Goal: Information Seeking & Learning: Learn about a topic

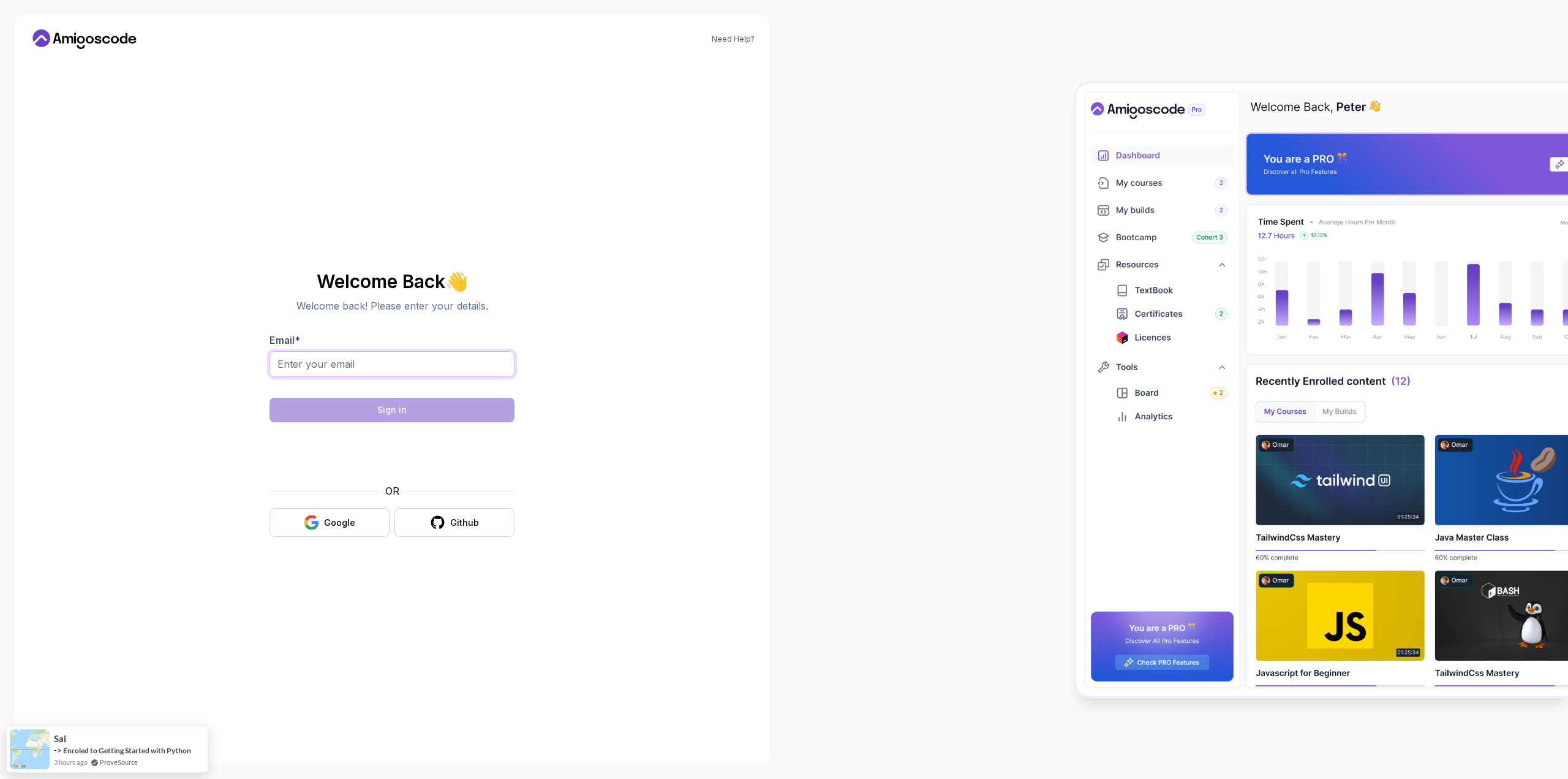
click at [387, 369] on input "Email *" at bounding box center [391, 364] width 245 height 25
click at [702, 286] on div "Need Help? Welcome Back 👋 Welcome back! Please enter your details. Email * Sign…" at bounding box center [392, 389] width 755 height 749
click at [339, 521] on div "Google" at bounding box center [339, 522] width 31 height 12
click at [338, 526] on div "Google" at bounding box center [339, 522] width 31 height 12
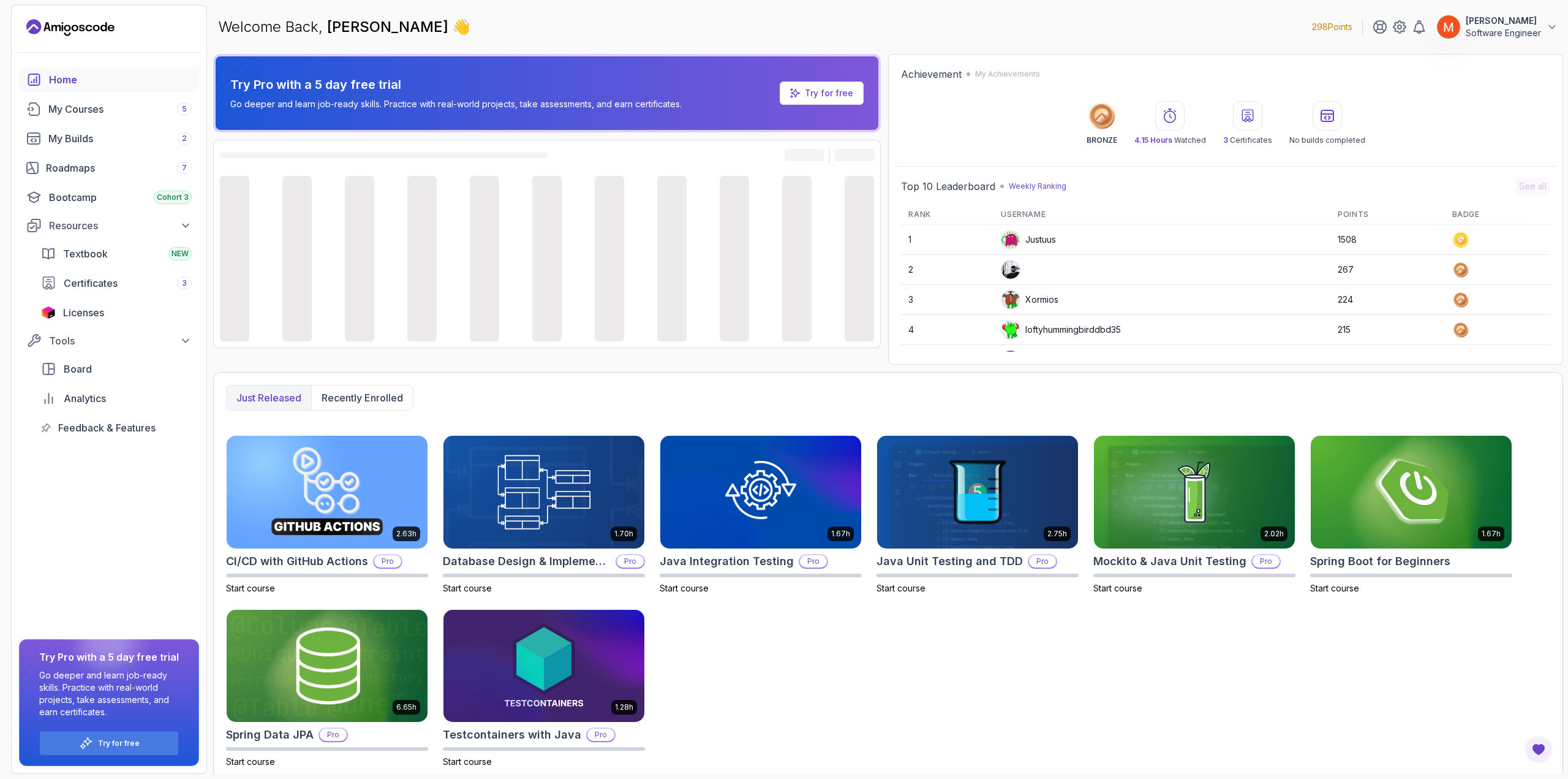
click at [1501, 27] on p "Software Engineer" at bounding box center [1503, 33] width 75 height 12
click at [1184, 35] on div "Welcome Back, [PERSON_NAME] 👋 298 Points [PERSON_NAME] Software Engineer 0 Poin…" at bounding box center [888, 26] width 1350 height 44
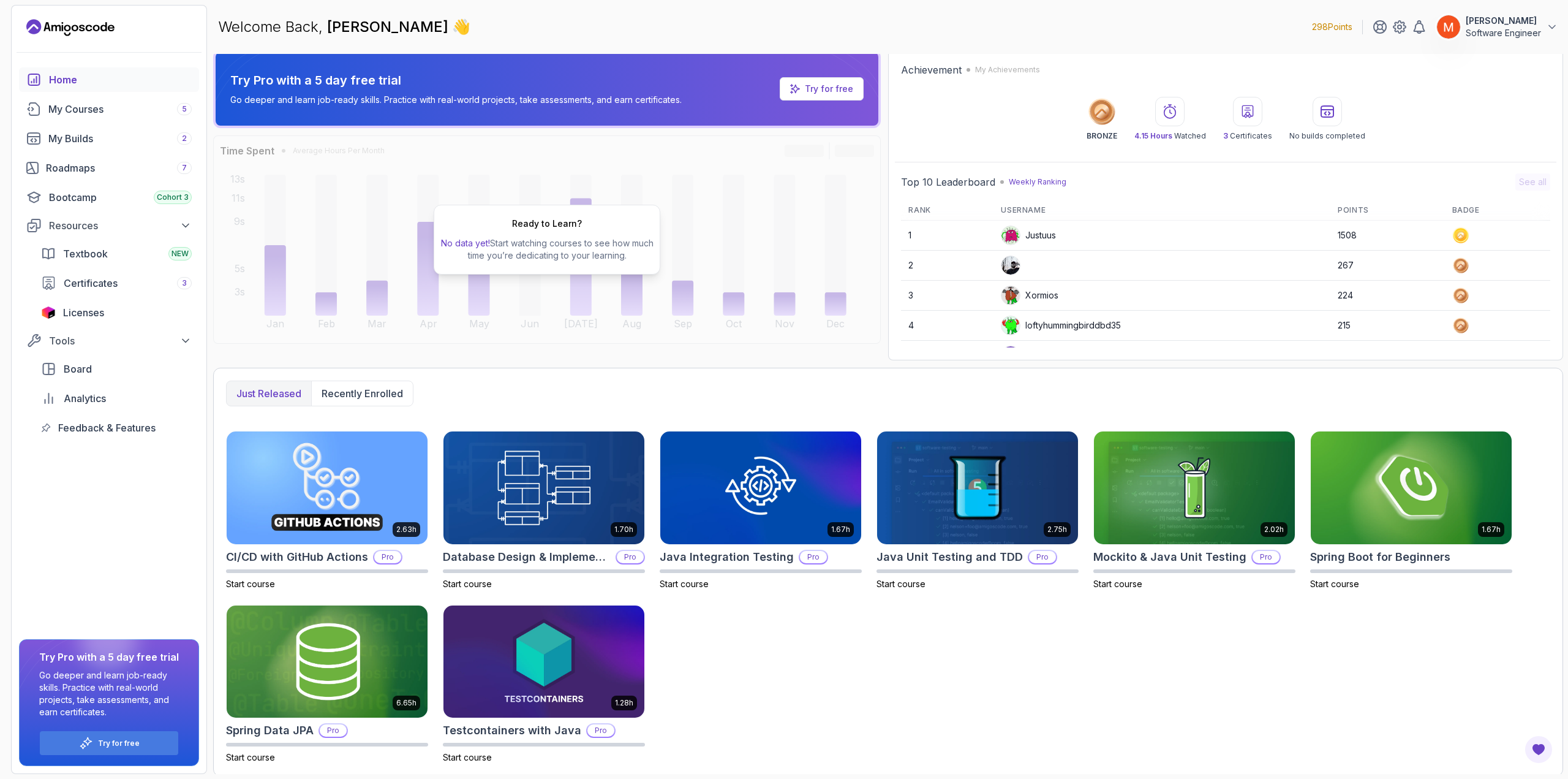
scroll to position [6, 0]
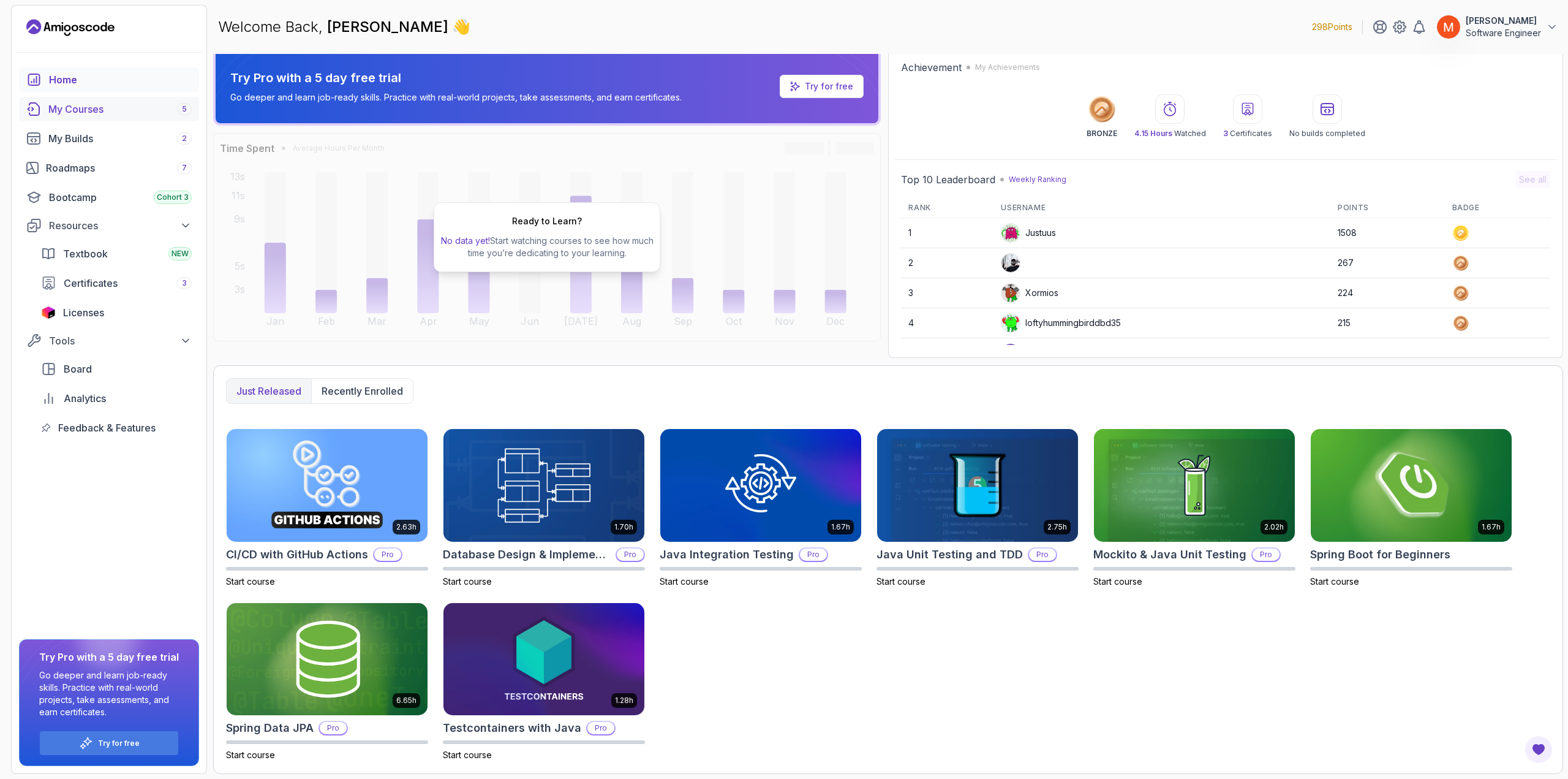
click at [85, 106] on div "My Courses 5" at bounding box center [120, 109] width 144 height 15
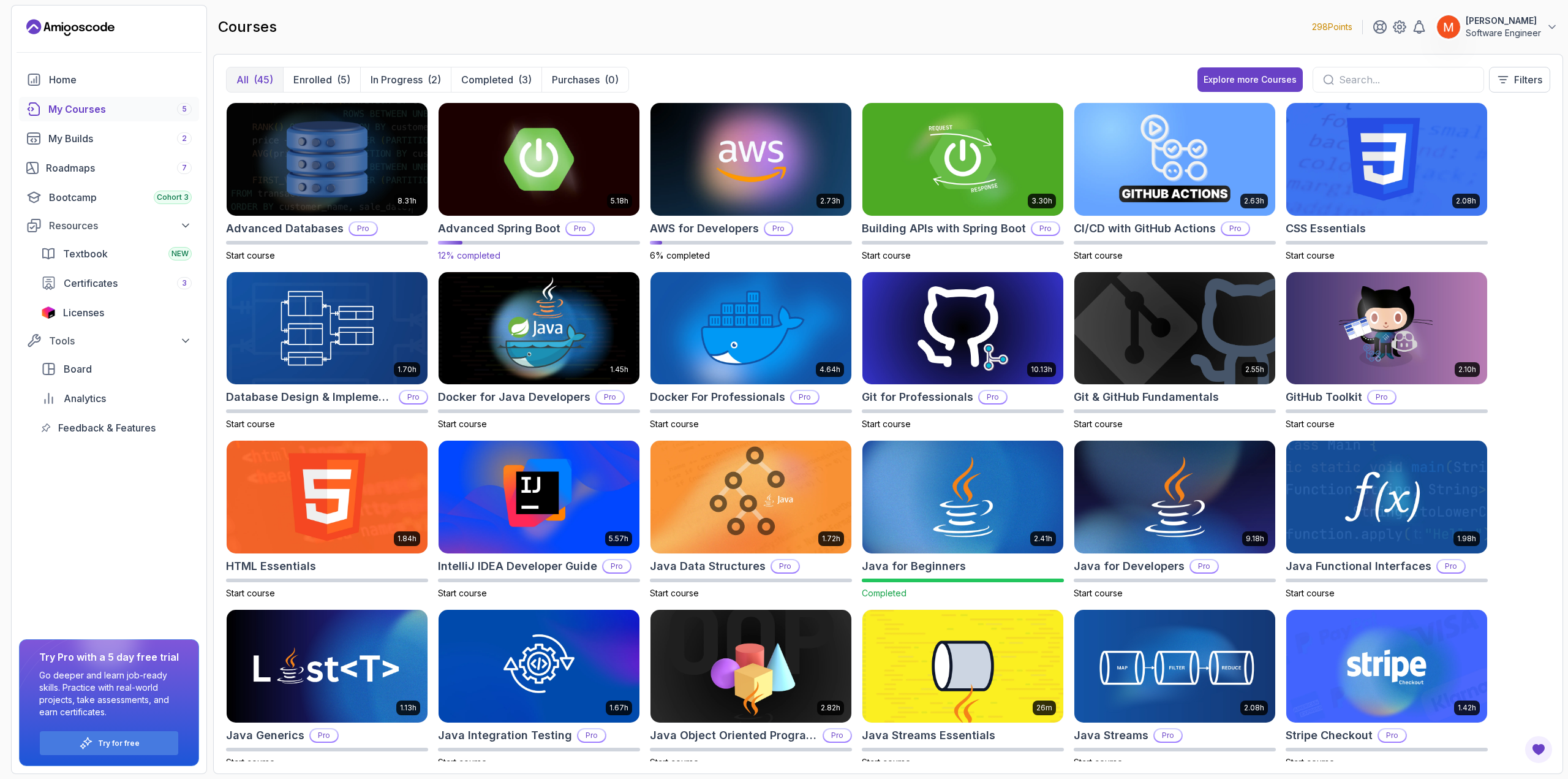
click at [575, 167] on img at bounding box center [539, 159] width 211 height 118
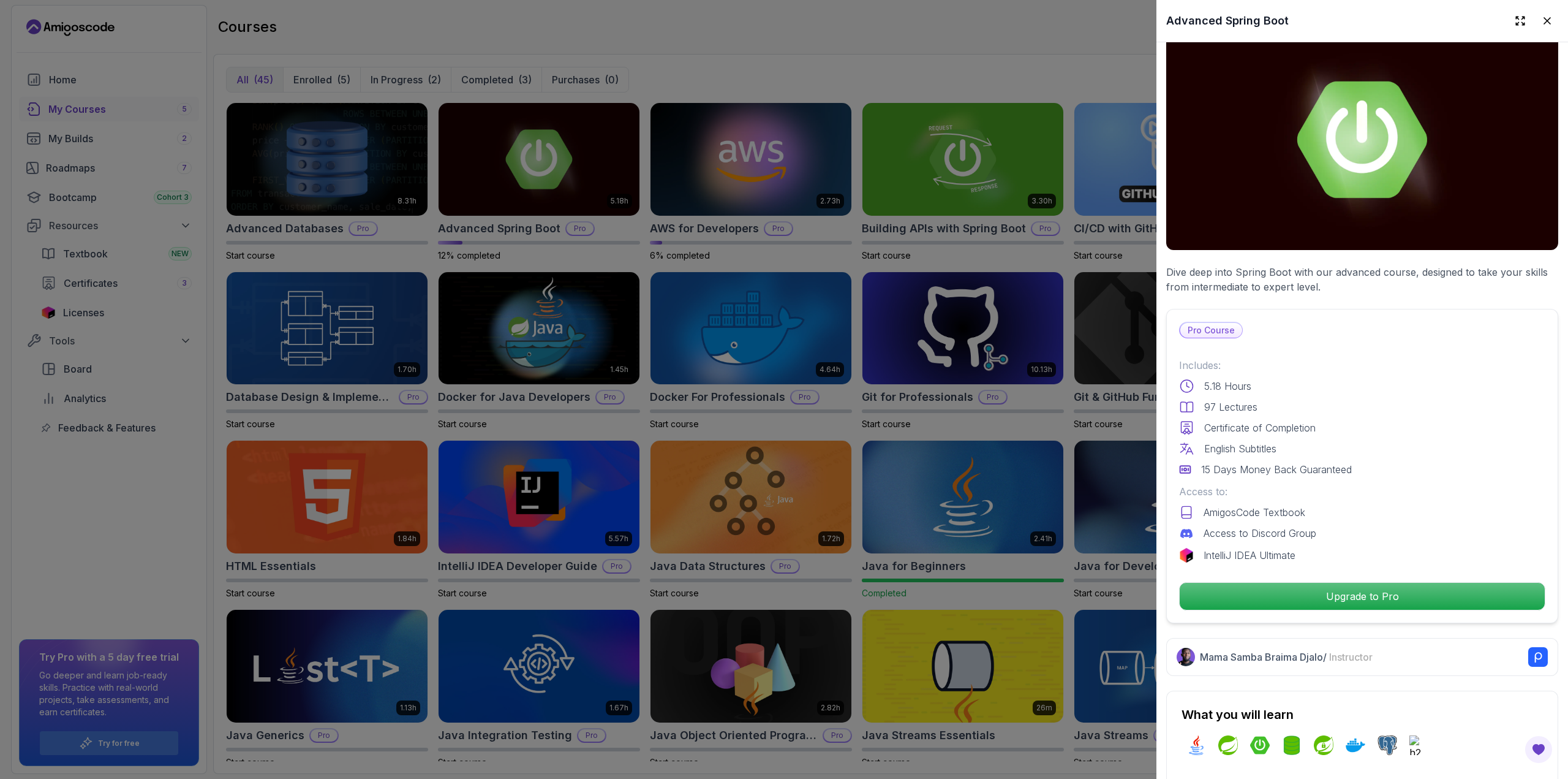
scroll to position [61, 0]
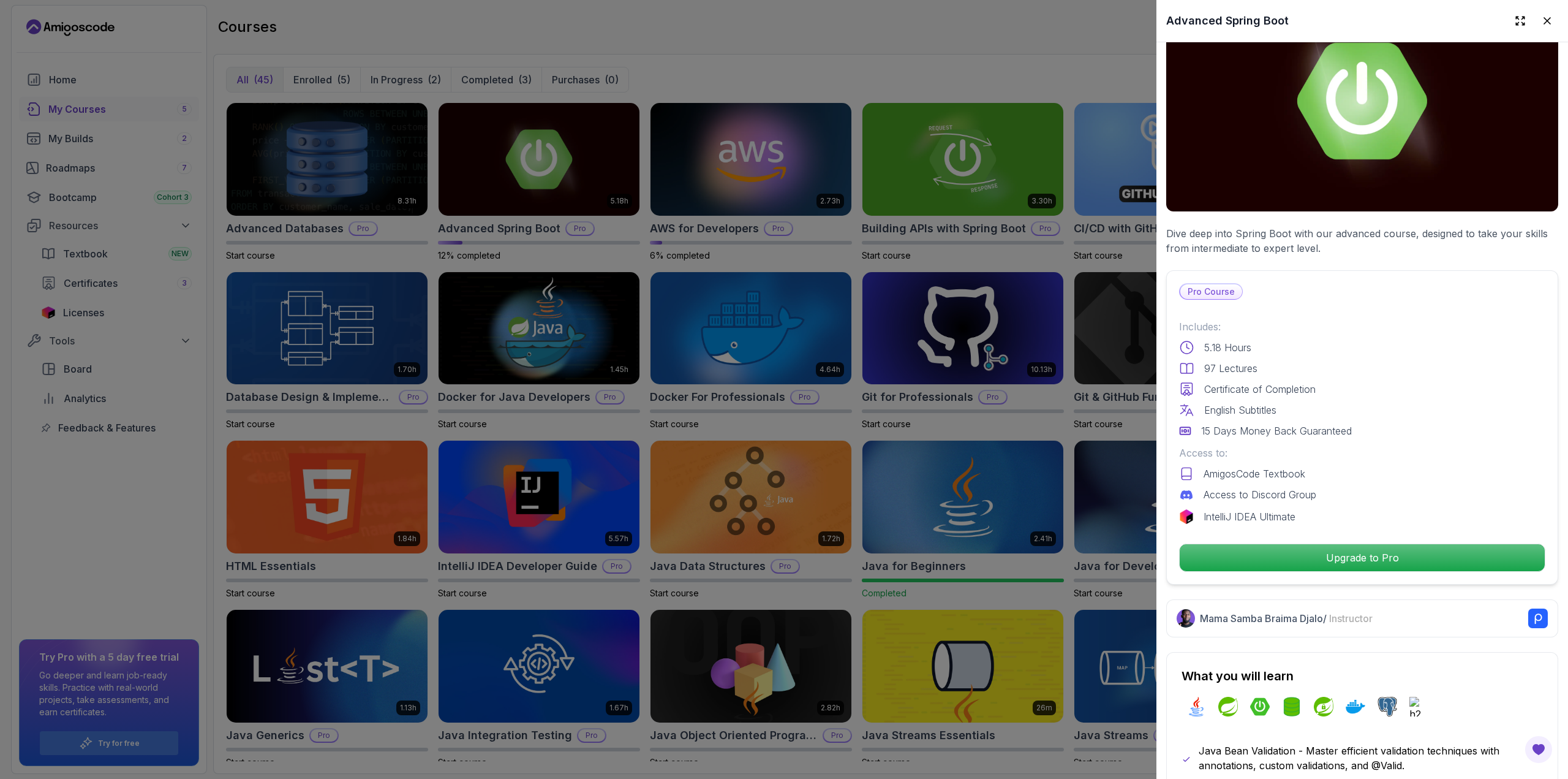
click at [762, 56] on div at bounding box center [784, 390] width 1568 height 779
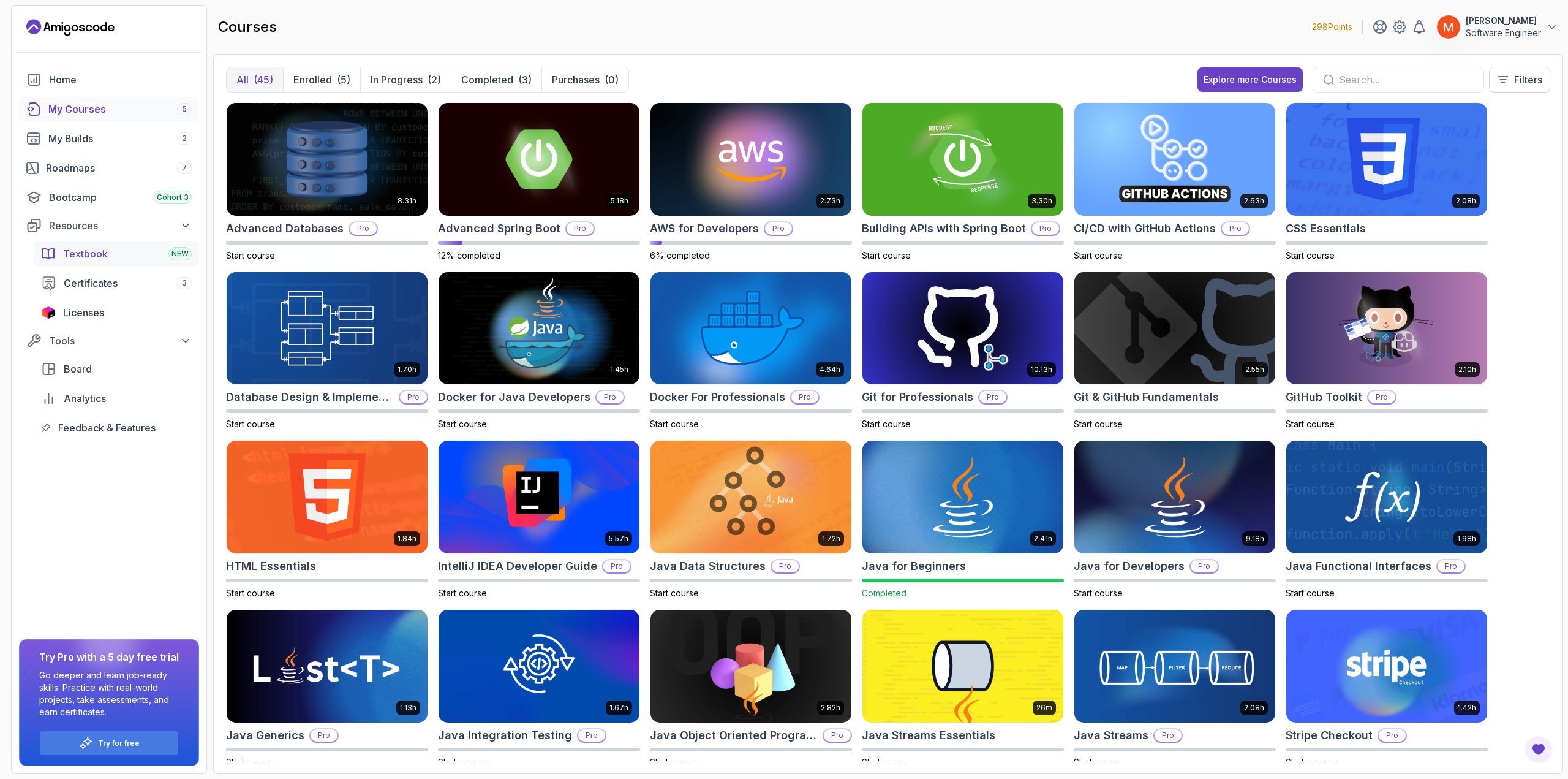
click at [156, 261] on link "Textbook NEW" at bounding box center [116, 253] width 166 height 25
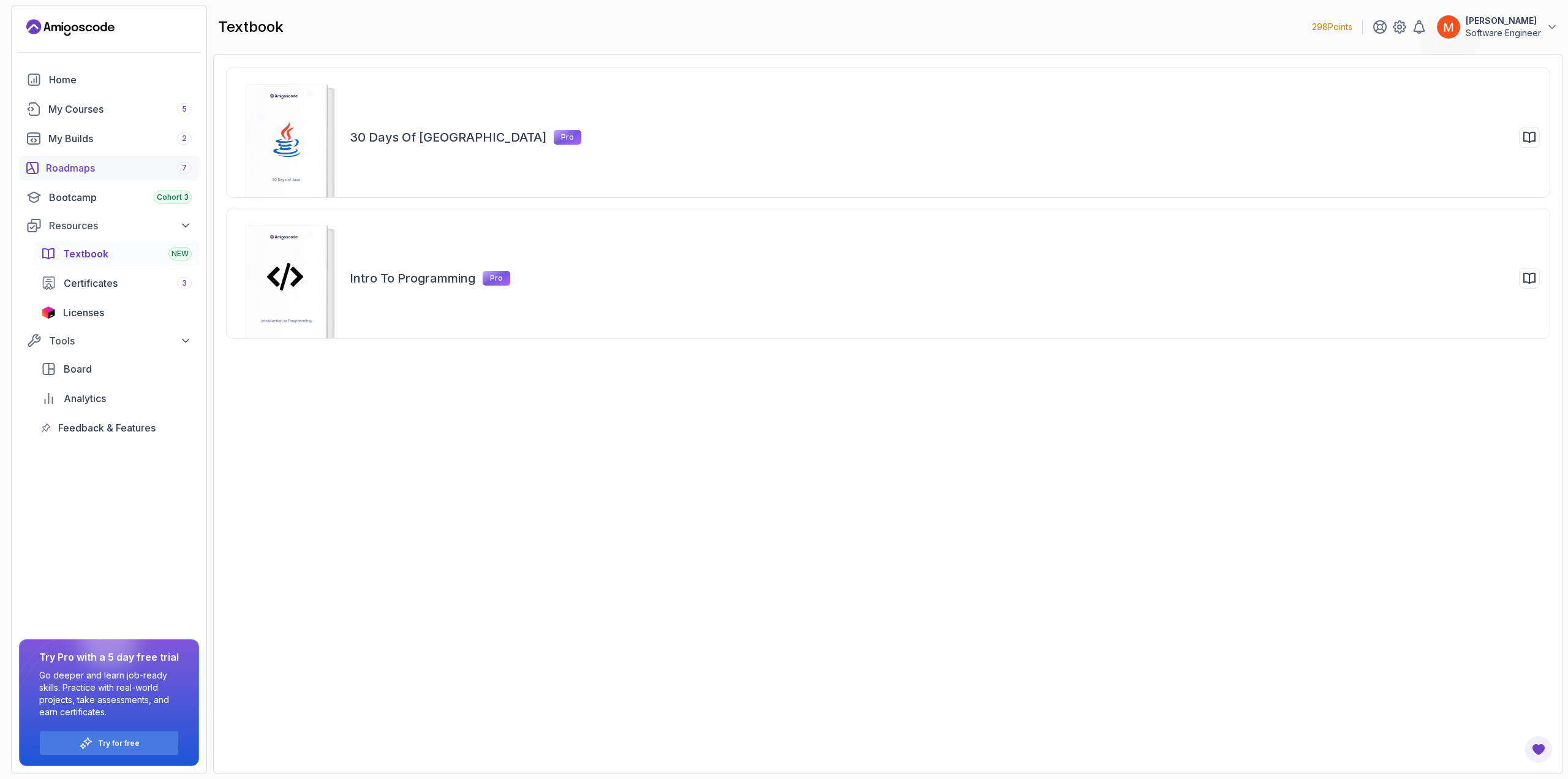
click at [90, 167] on div "Roadmaps 7" at bounding box center [118, 167] width 146 height 15
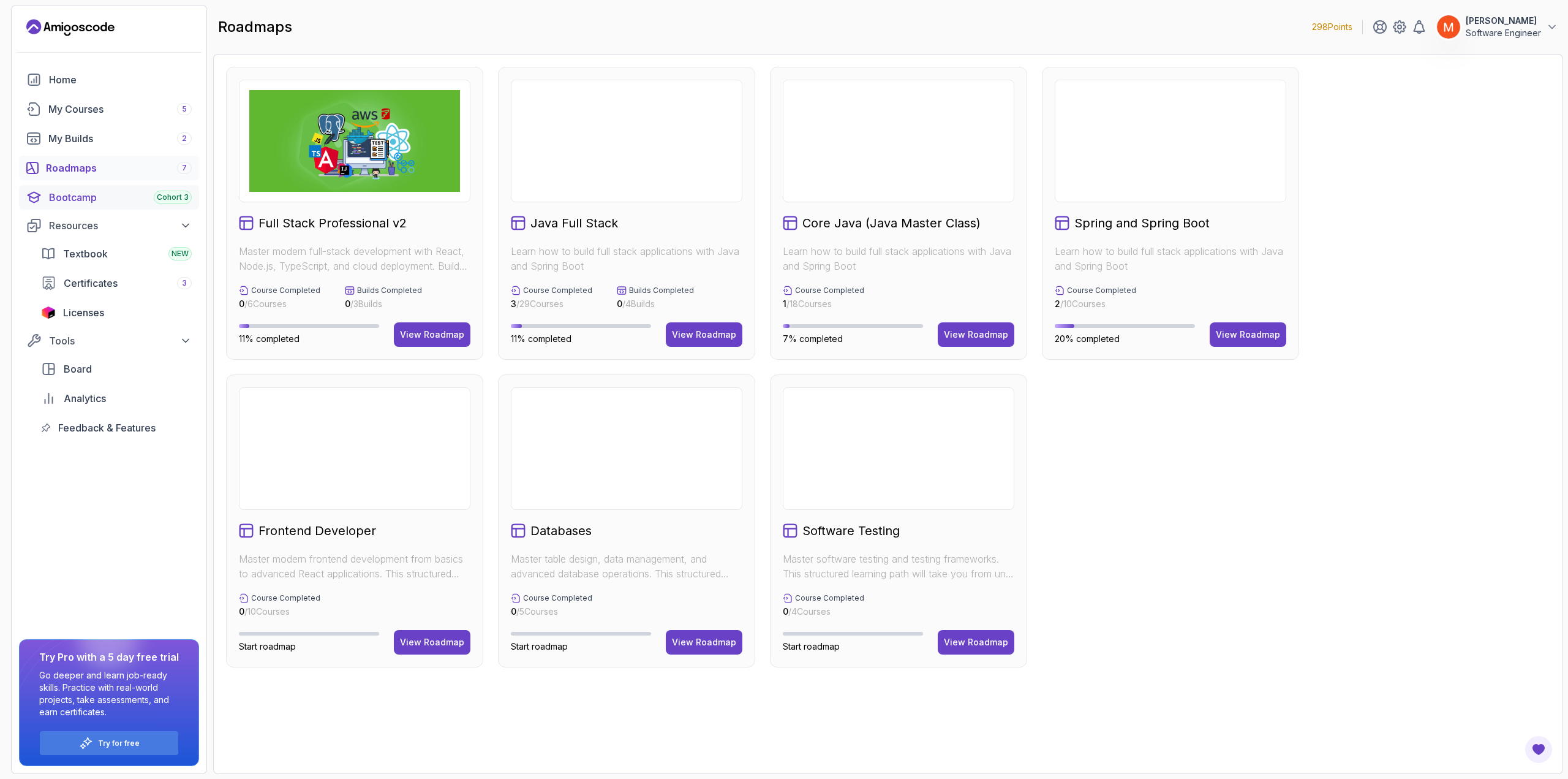
click at [120, 194] on div "Bootcamp Cohort 3" at bounding box center [120, 197] width 143 height 15
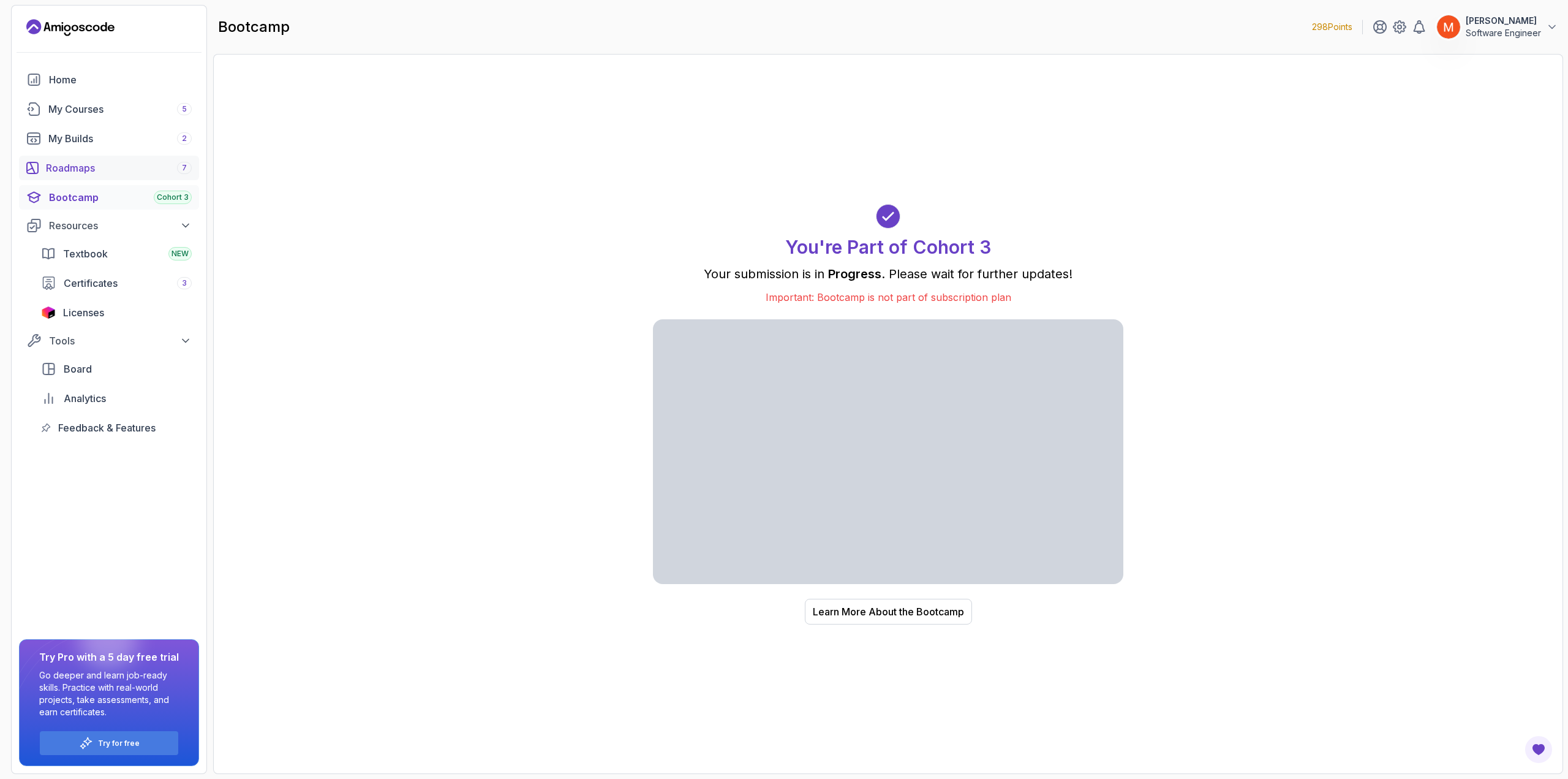
click at [101, 167] on div "Roadmaps 7" at bounding box center [118, 167] width 146 height 15
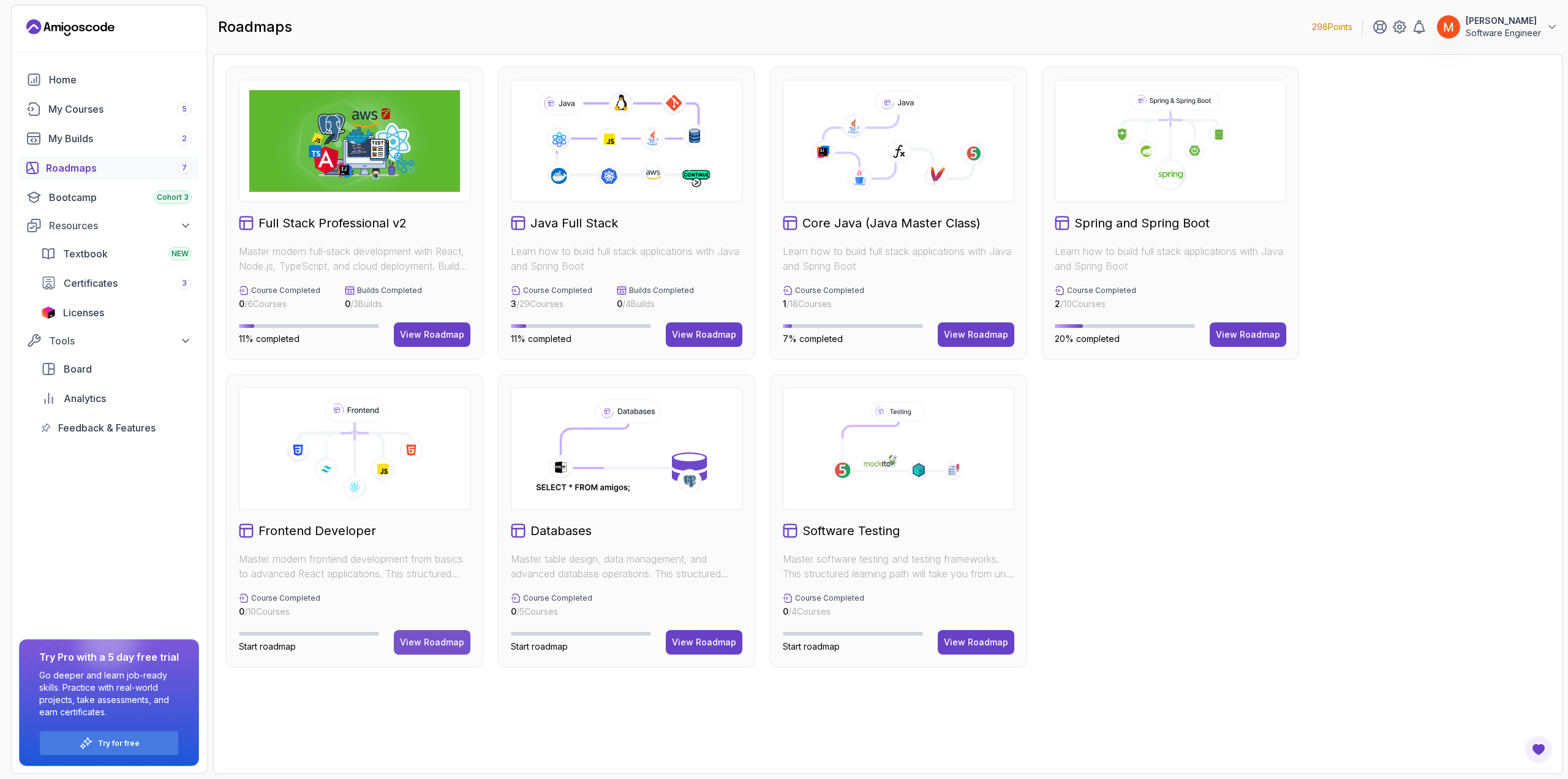
click at [460, 650] on button "View Roadmap" at bounding box center [432, 642] width 76 height 25
